Goal: Information Seeking & Learning: Learn about a topic

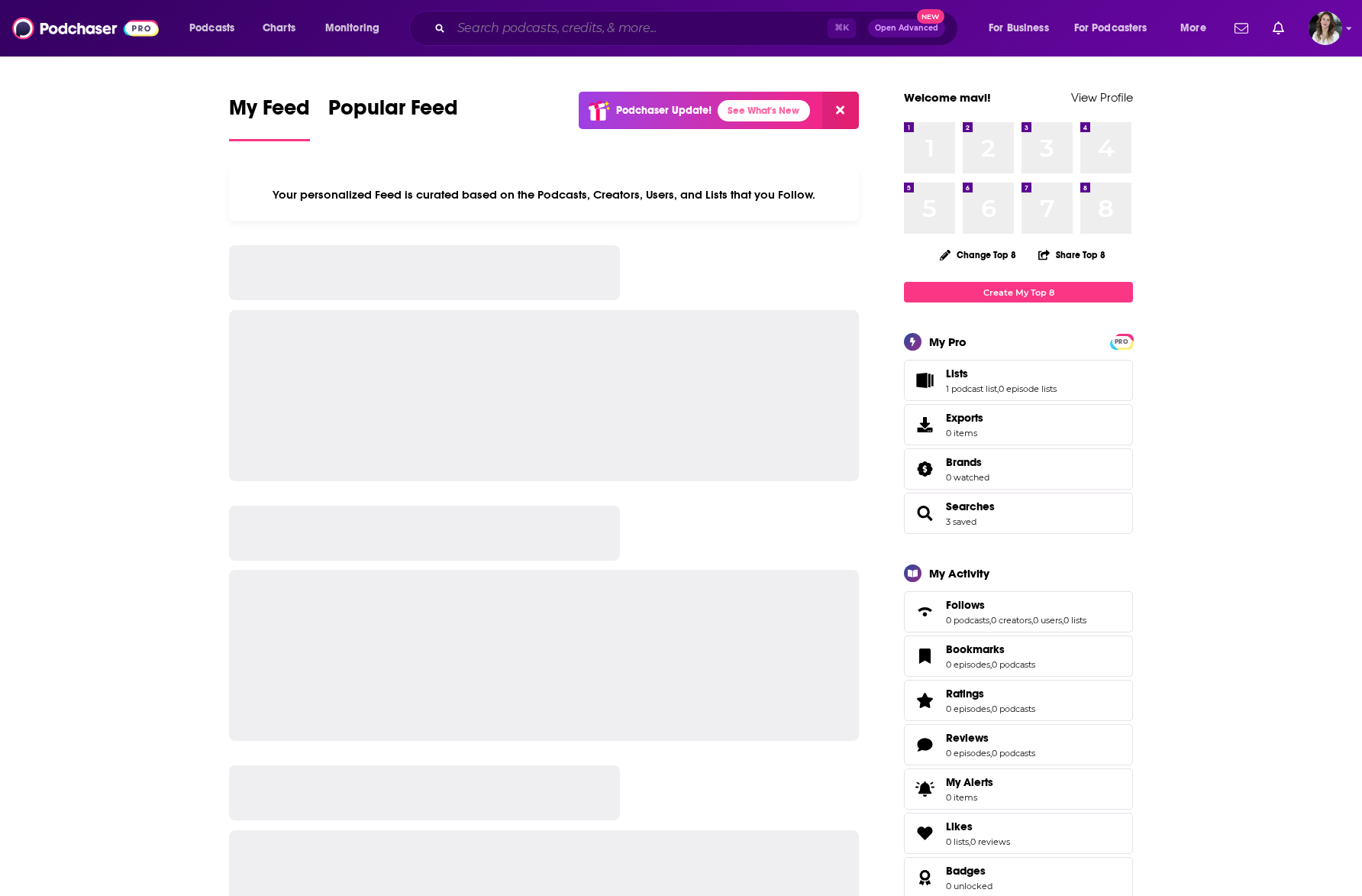
click at [471, 29] on input "Search podcasts, credits, & more..." at bounding box center [639, 28] width 376 height 24
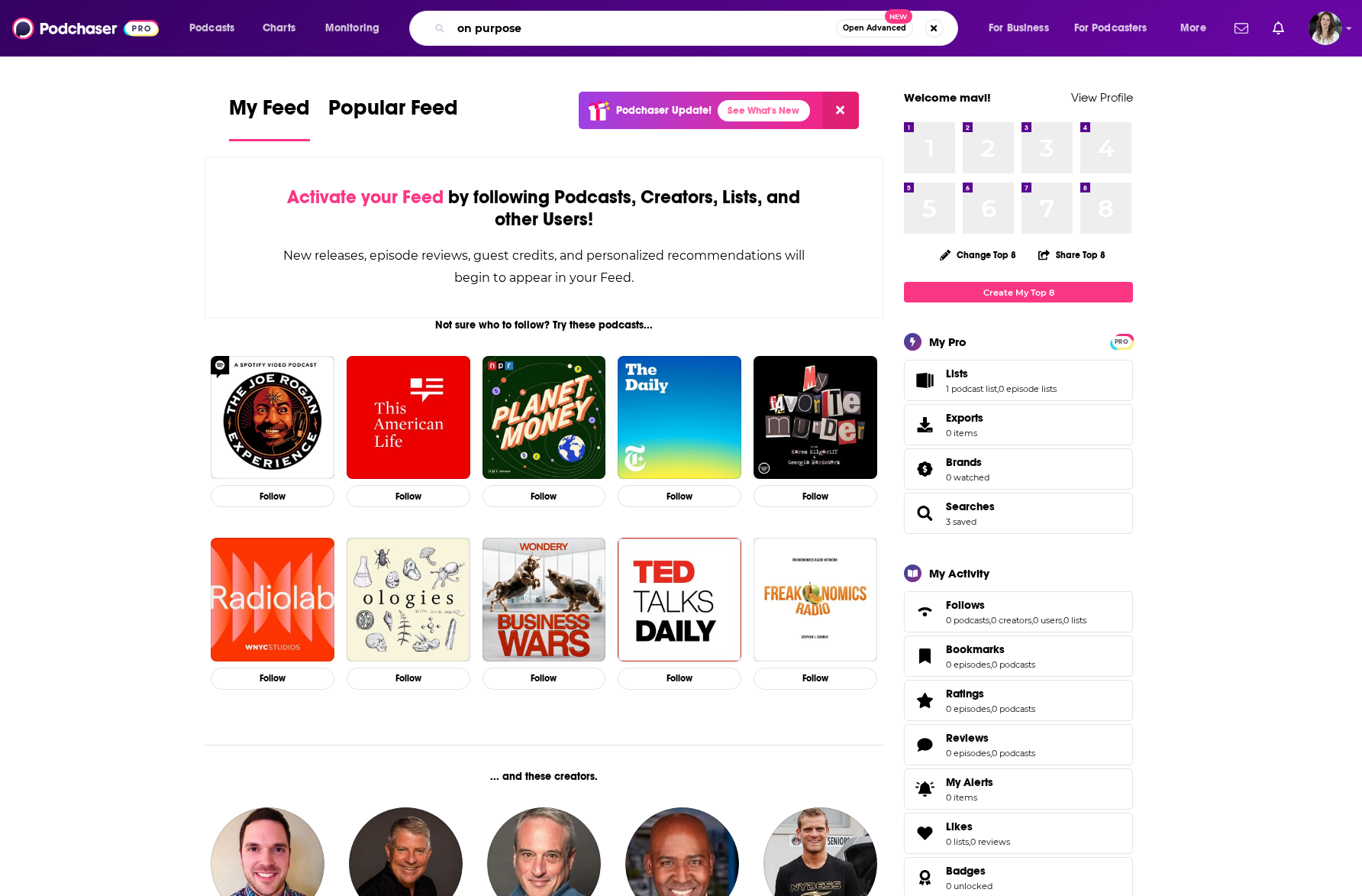
type input "on purpose"
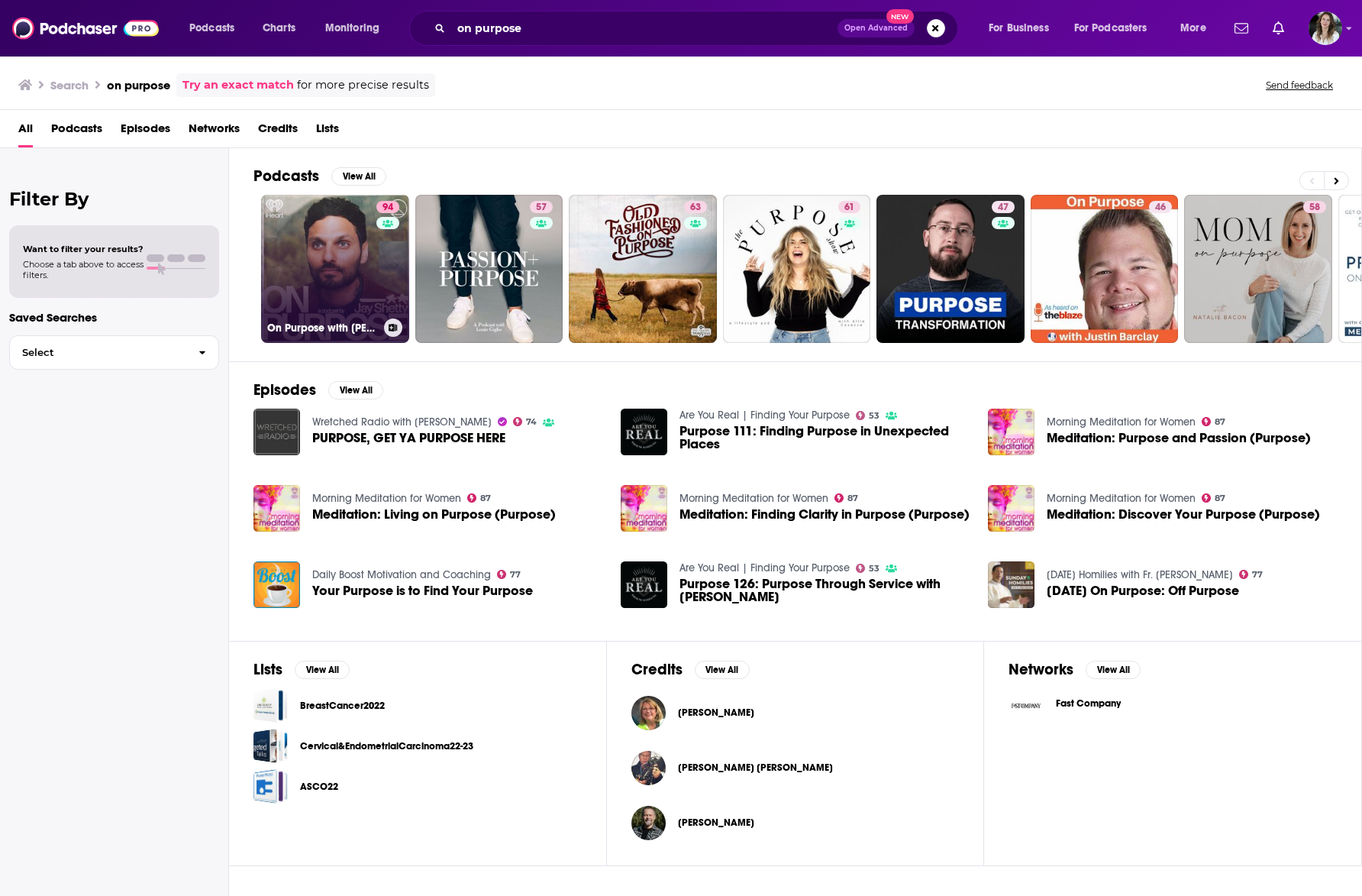
click at [326, 257] on link "94 On Purpose with [PERSON_NAME]" at bounding box center [335, 268] width 149 height 149
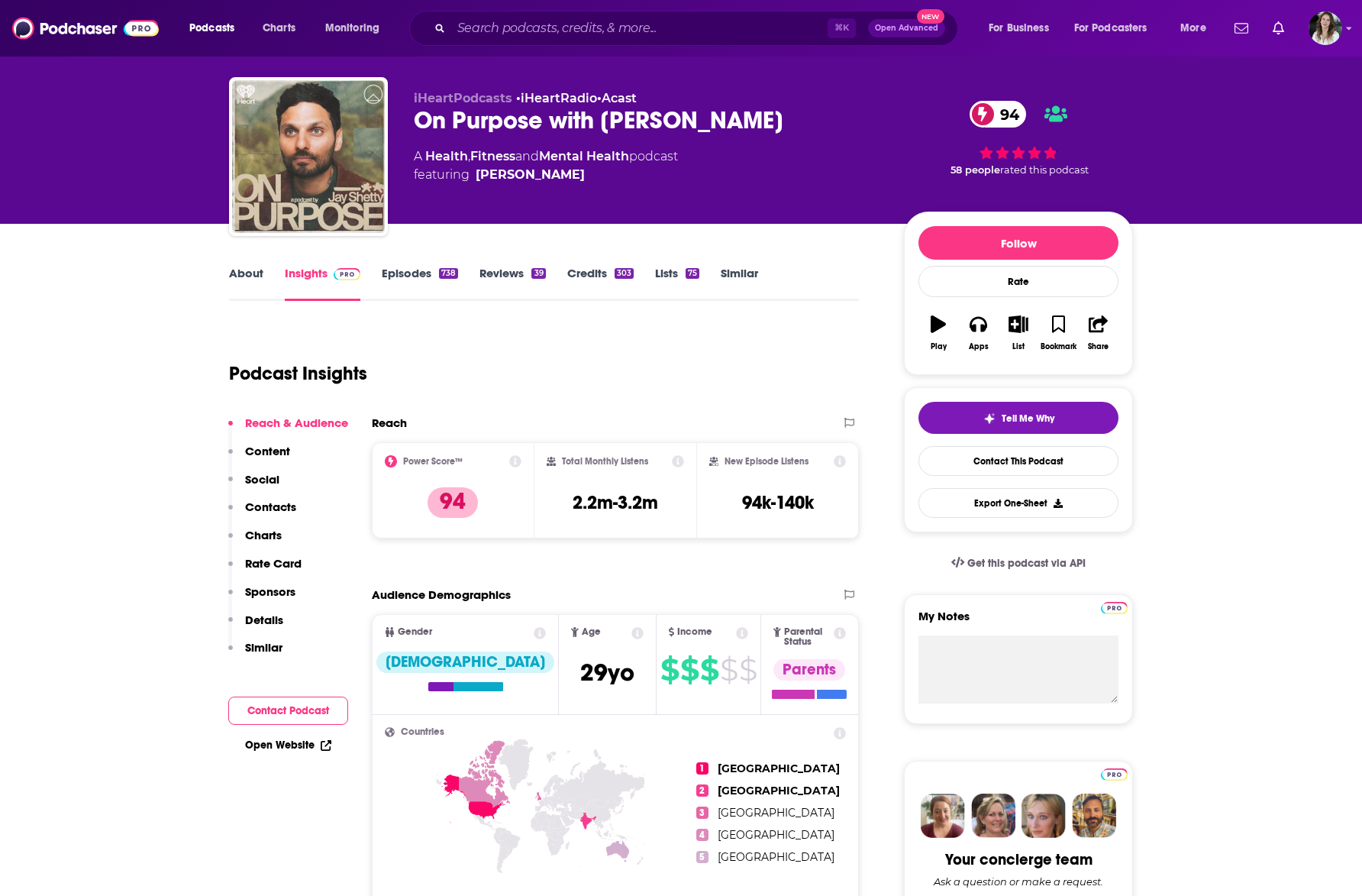
scroll to position [26, 0]
